Goal: Information Seeking & Learning: Learn about a topic

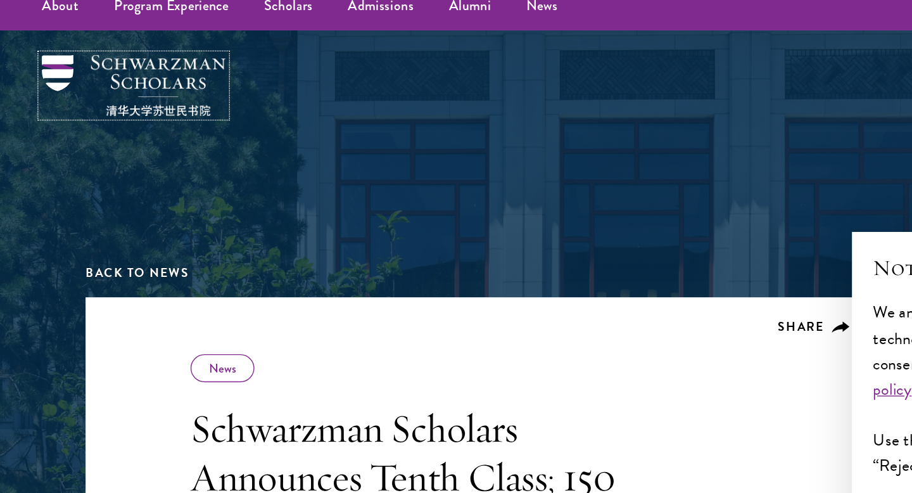
click at [103, 91] on img at bounding box center [98, 75] width 133 height 44
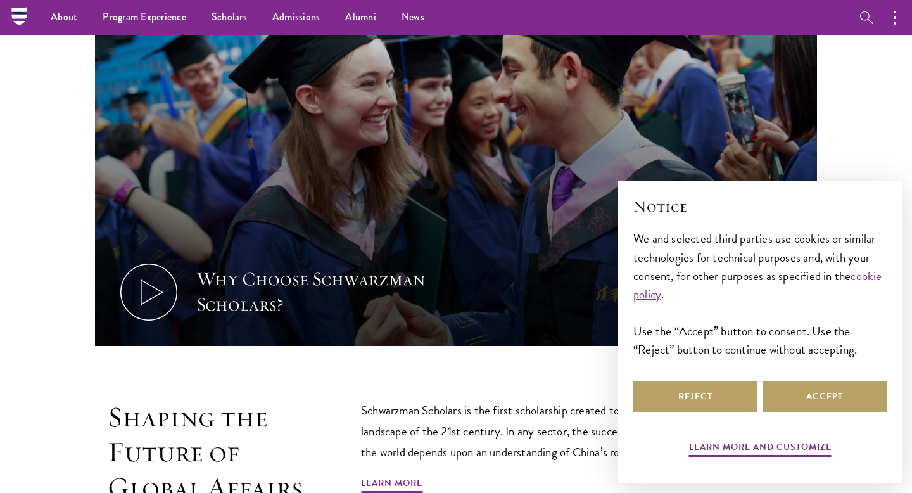
scroll to position [740, 0]
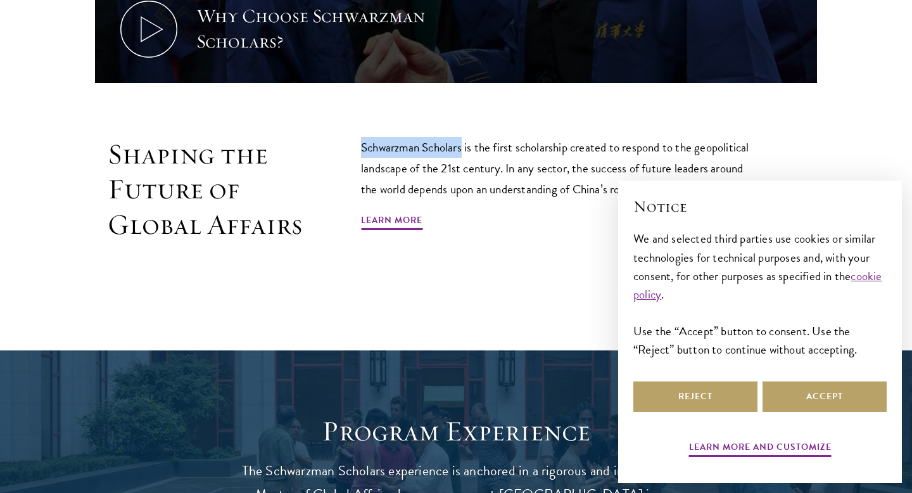
drag, startPoint x: 355, startPoint y: 146, endPoint x: 462, endPoint y: 151, distance: 107.1
click at [462, 151] on div "Shaping the Future of Global Affairs Schwarzman Scholars is the first scholarsh…" at bounding box center [456, 218] width 722 height 163
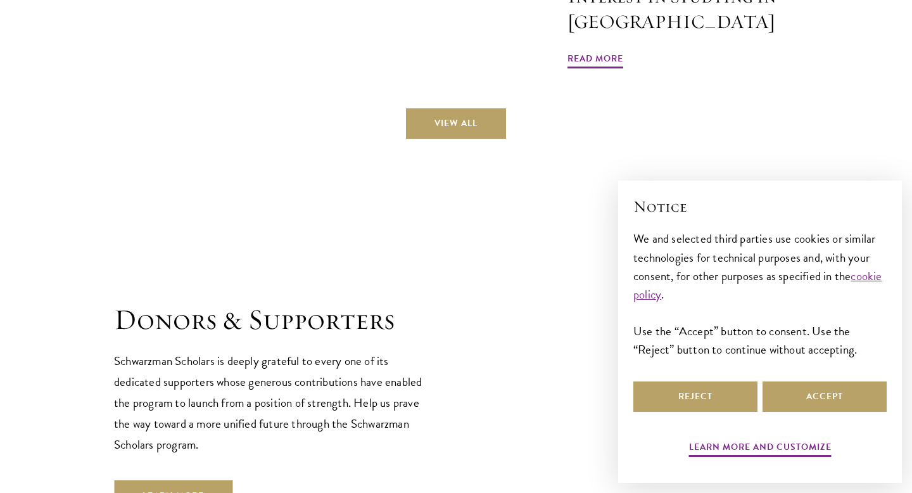
scroll to position [3808, 0]
